Goal: Use online tool/utility: Utilize a website feature to perform a specific function

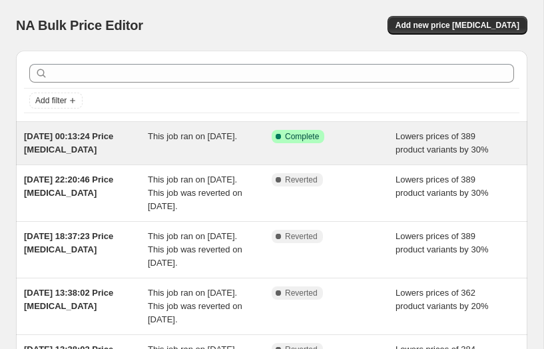
click at [204, 154] on div "This job ran on [DATE]." at bounding box center [210, 143] width 124 height 27
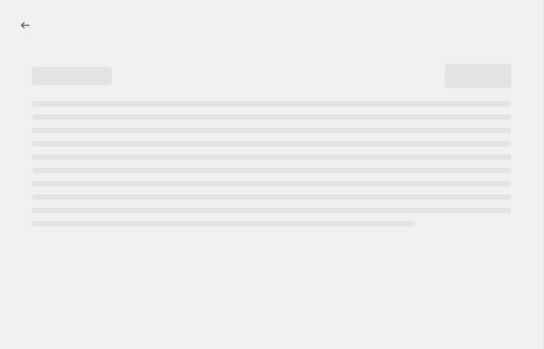
select select "percentage"
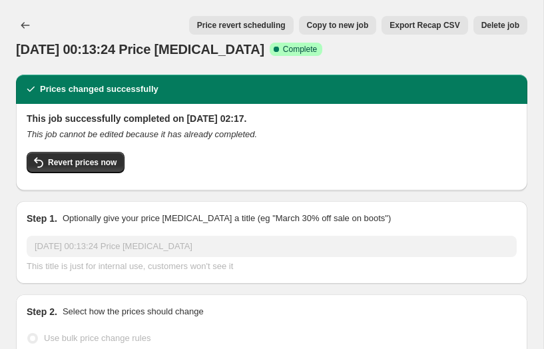
click at [256, 20] on button "Price revert scheduling" at bounding box center [241, 25] width 105 height 19
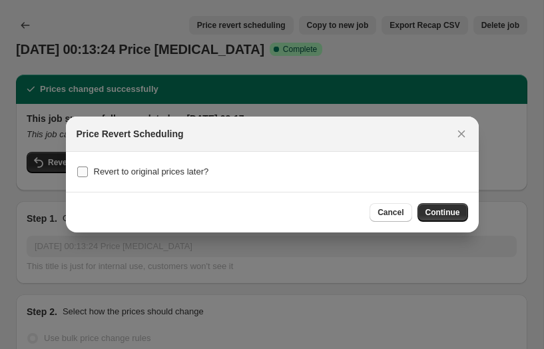
click at [83, 172] on input "Revert to original prices later?" at bounding box center [82, 172] width 11 height 11
checkbox input "true"
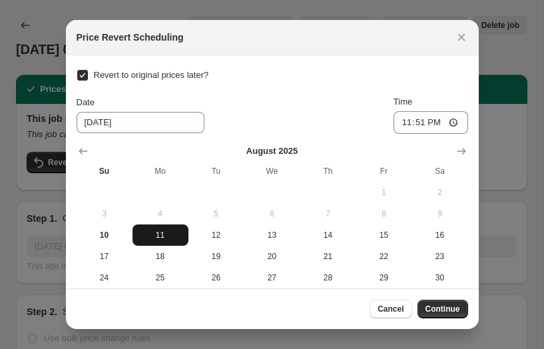
click at [175, 236] on span "11" at bounding box center [160, 235] width 45 height 11
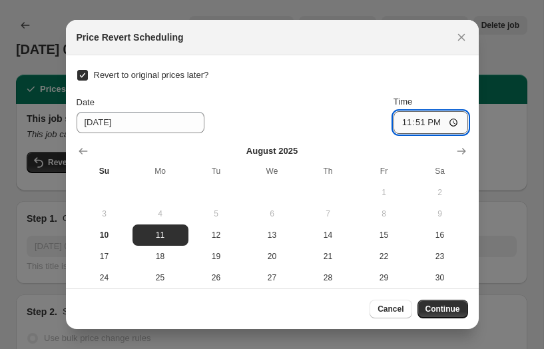
click at [412, 121] on input "23:51" at bounding box center [431, 122] width 75 height 23
click at [422, 123] on input "13:51" at bounding box center [431, 122] width 75 height 23
type input "01:00"
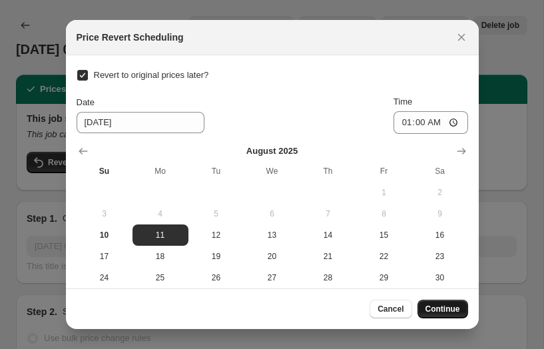
click at [437, 312] on span "Continue" at bounding box center [443, 309] width 35 height 11
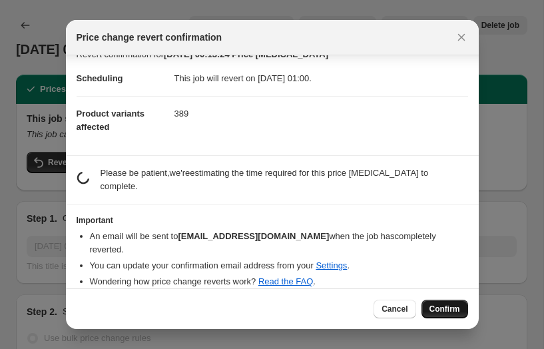
scroll to position [5, 0]
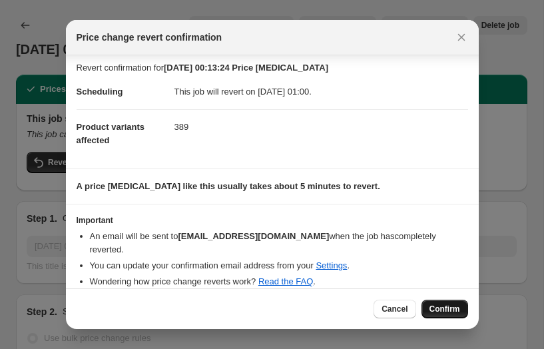
click at [454, 317] on button "Confirm" at bounding box center [445, 309] width 47 height 19
